Goal: Find specific page/section: Find specific page/section

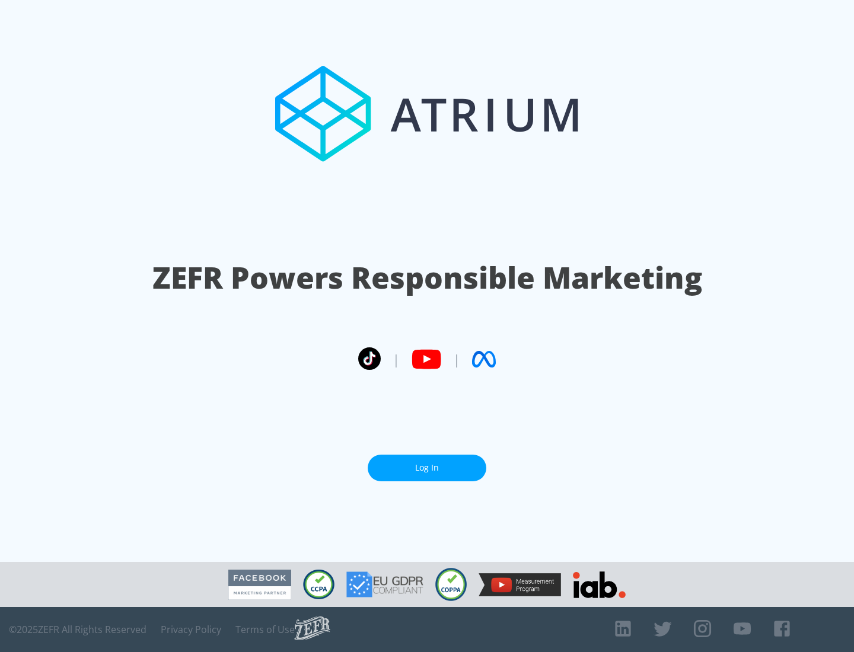
click at [427, 468] on link "Log In" at bounding box center [427, 468] width 119 height 27
